Goal: Transaction & Acquisition: Book appointment/travel/reservation

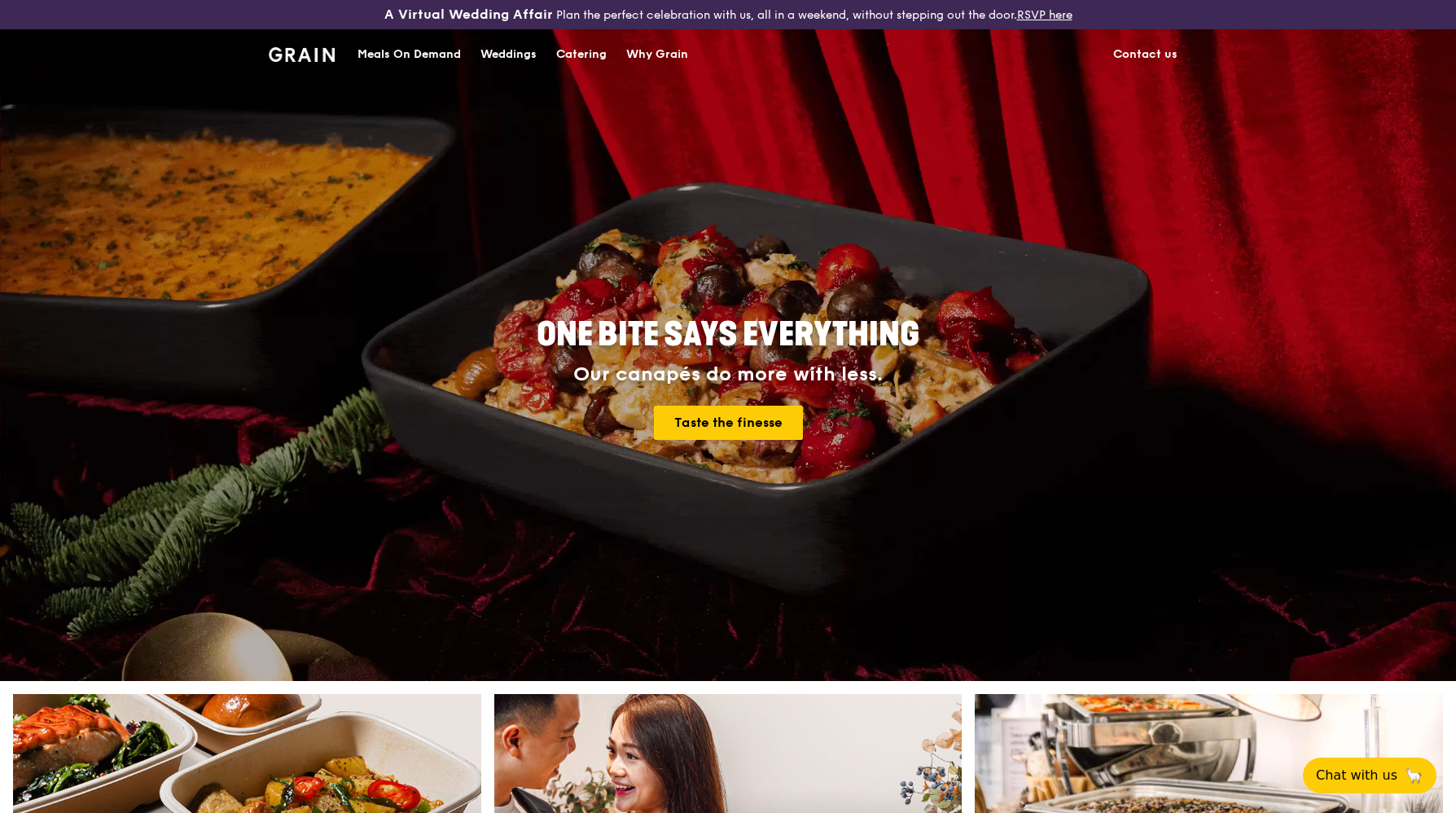
click at [601, 53] on div "Catering" at bounding box center [581, 54] width 51 height 49
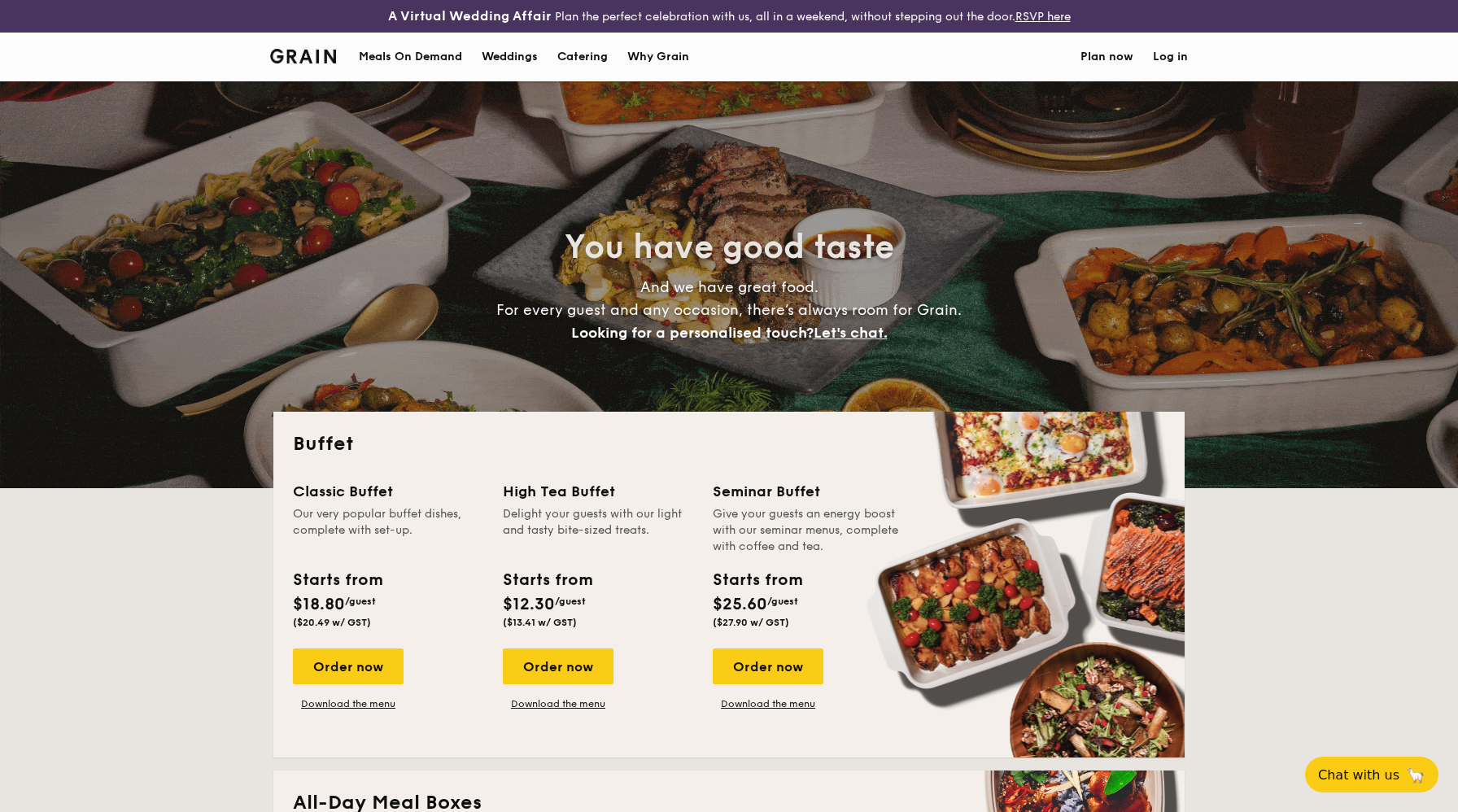
select select
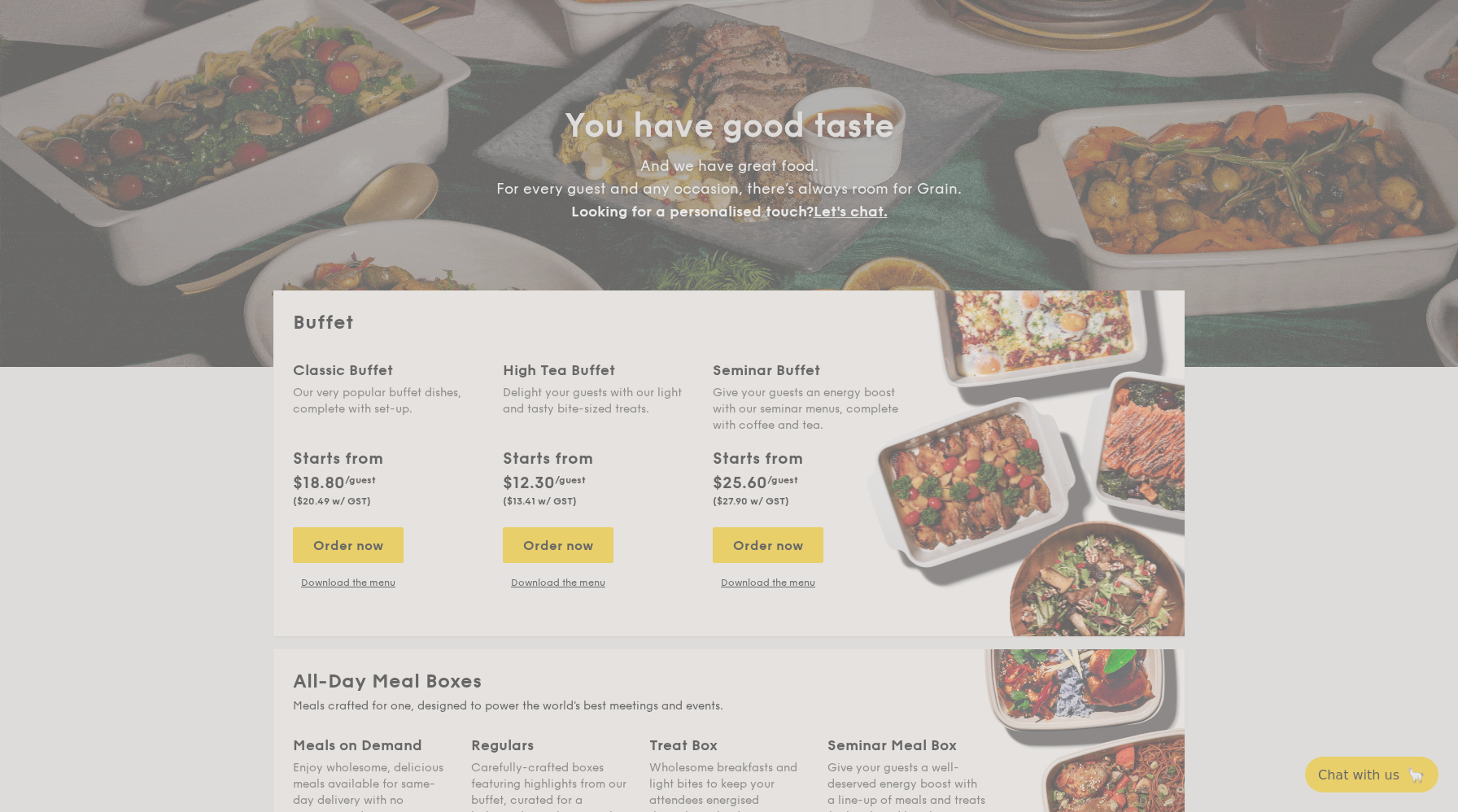
scroll to position [121, 0]
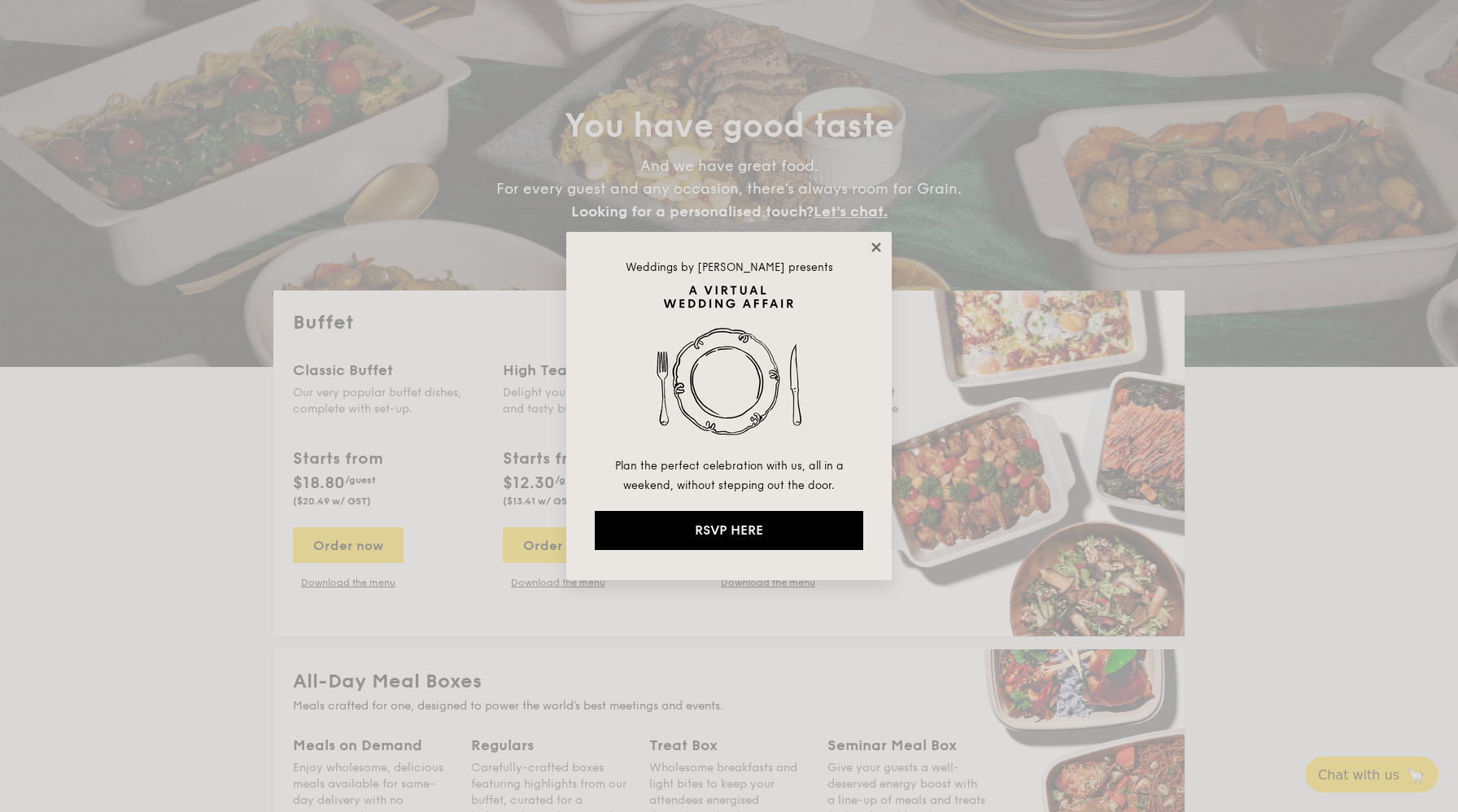
click at [875, 240] on icon at bounding box center [876, 247] width 15 height 15
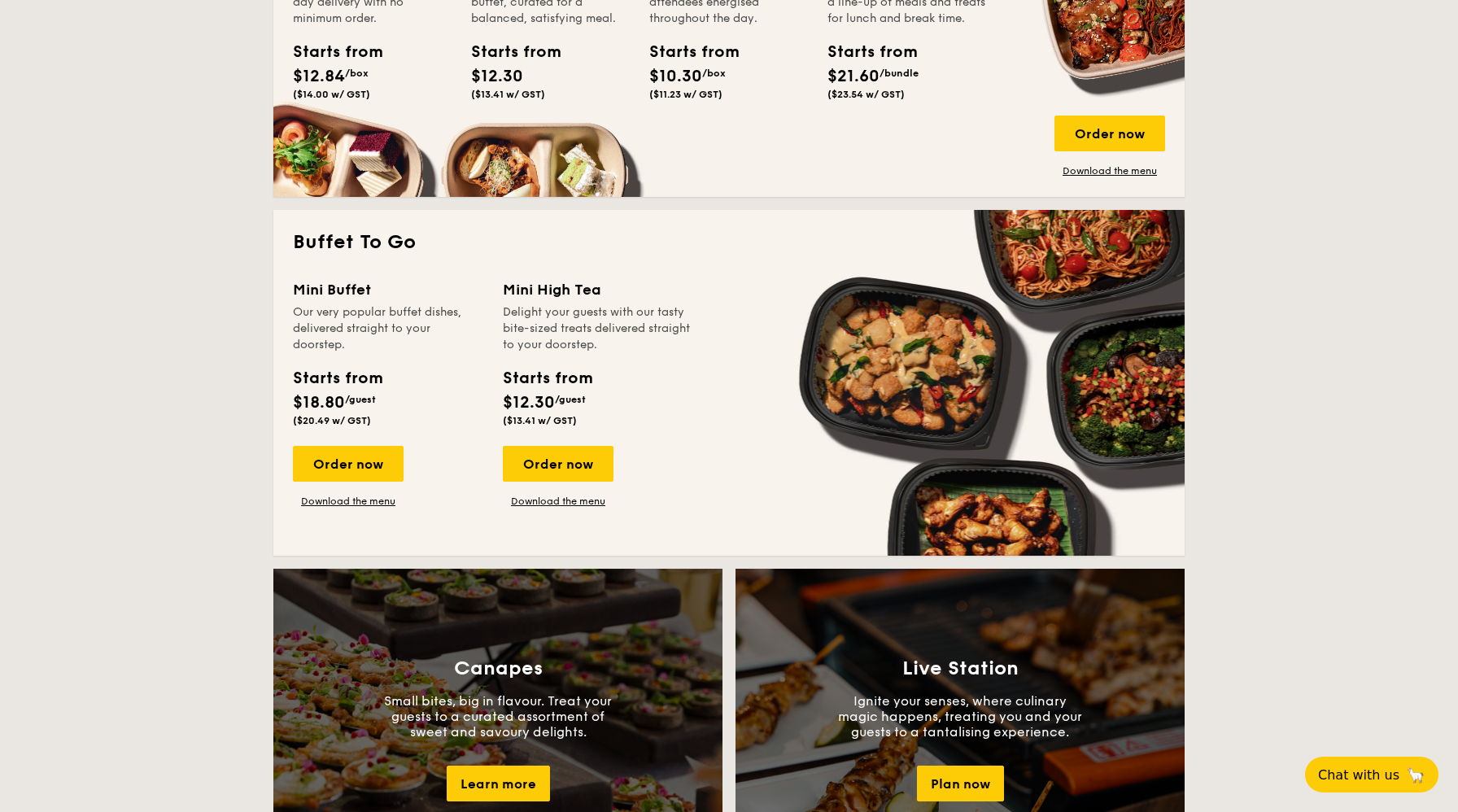
scroll to position [742, 0]
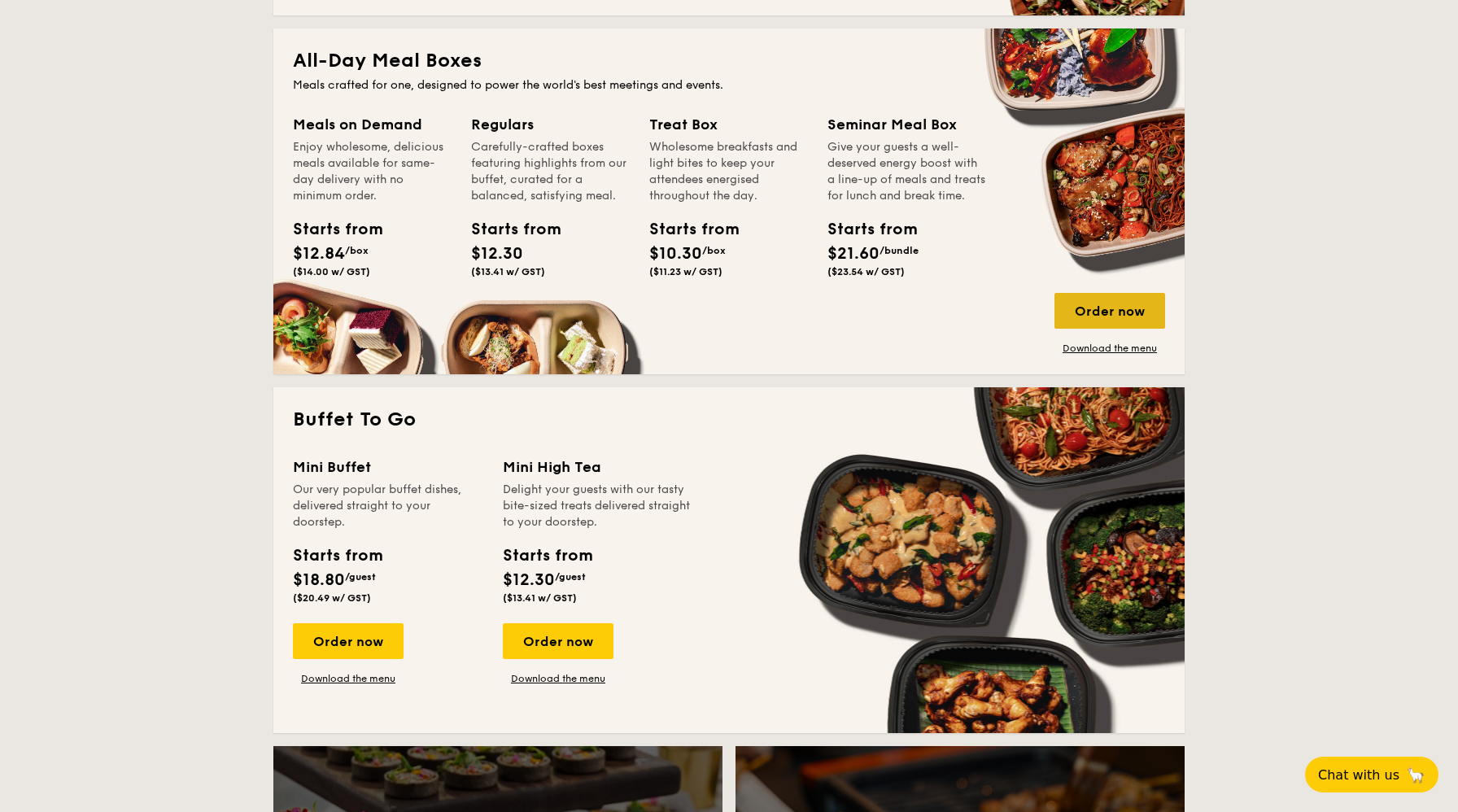
click at [1119, 306] on div "Order now" at bounding box center [1109, 310] width 110 height 36
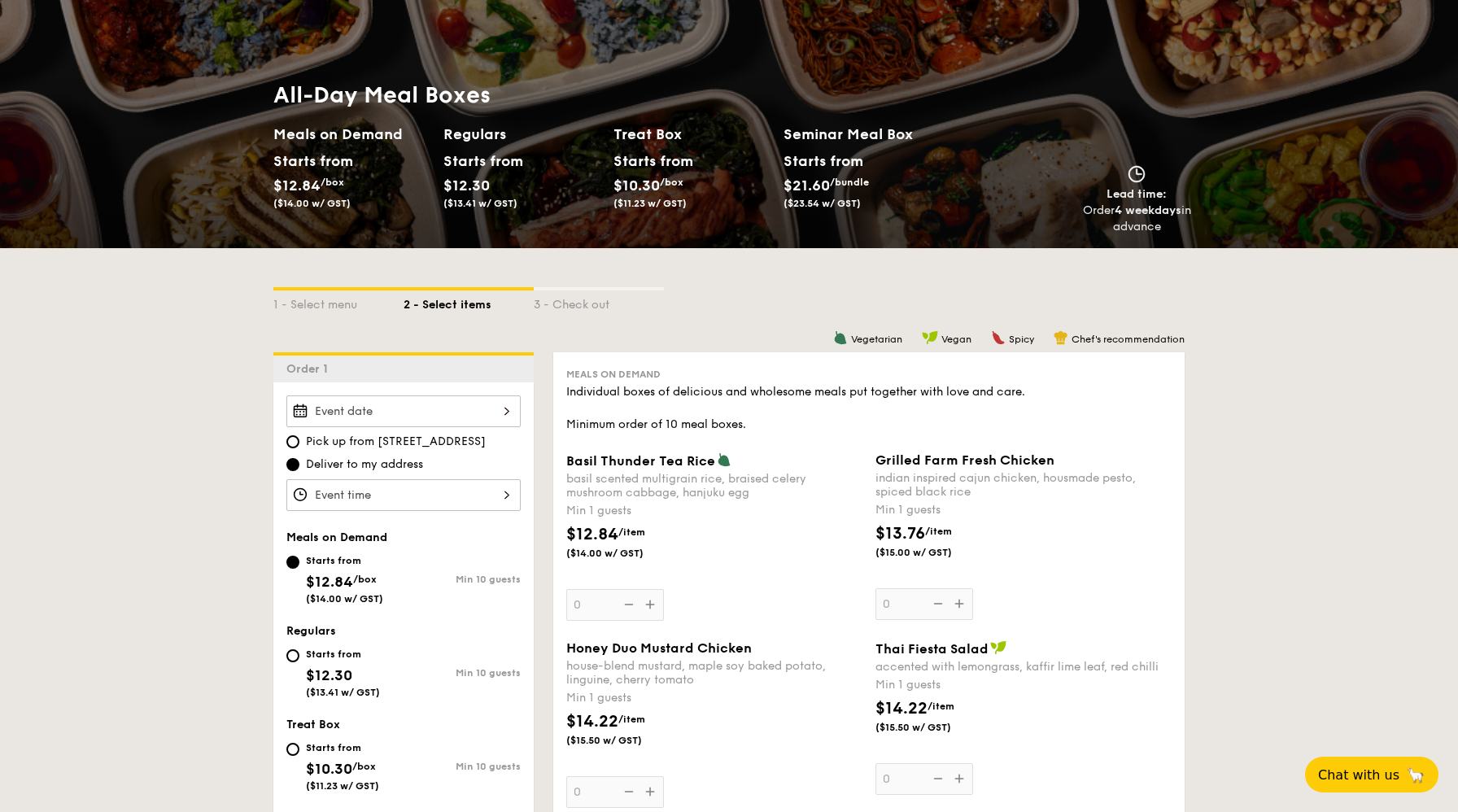
scroll to position [194, 0]
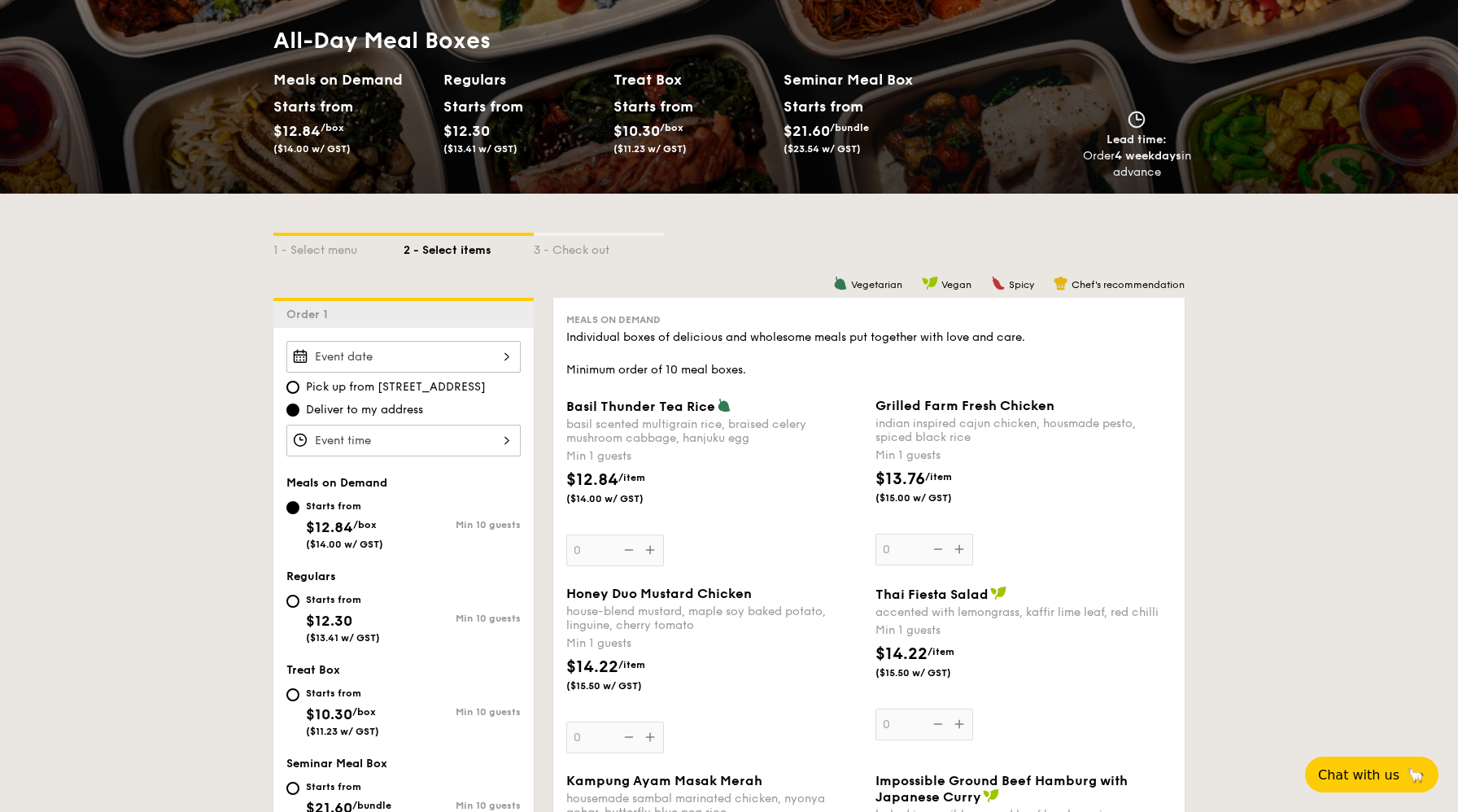
click at [417, 362] on div at bounding box center [403, 357] width 234 height 32
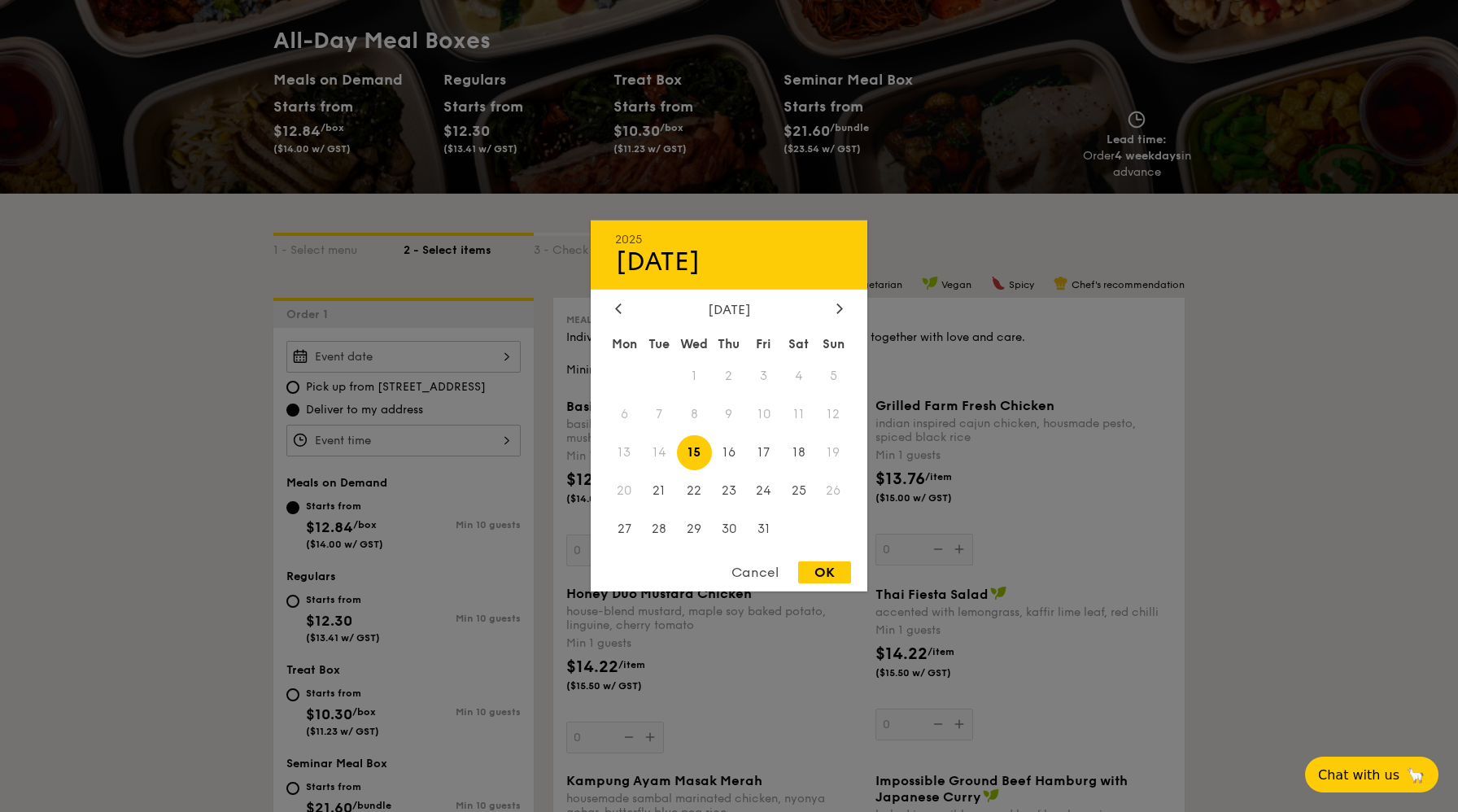
click at [622, 453] on span "13" at bounding box center [624, 452] width 35 height 35
click at [750, 565] on div "Cancel" at bounding box center [755, 572] width 80 height 22
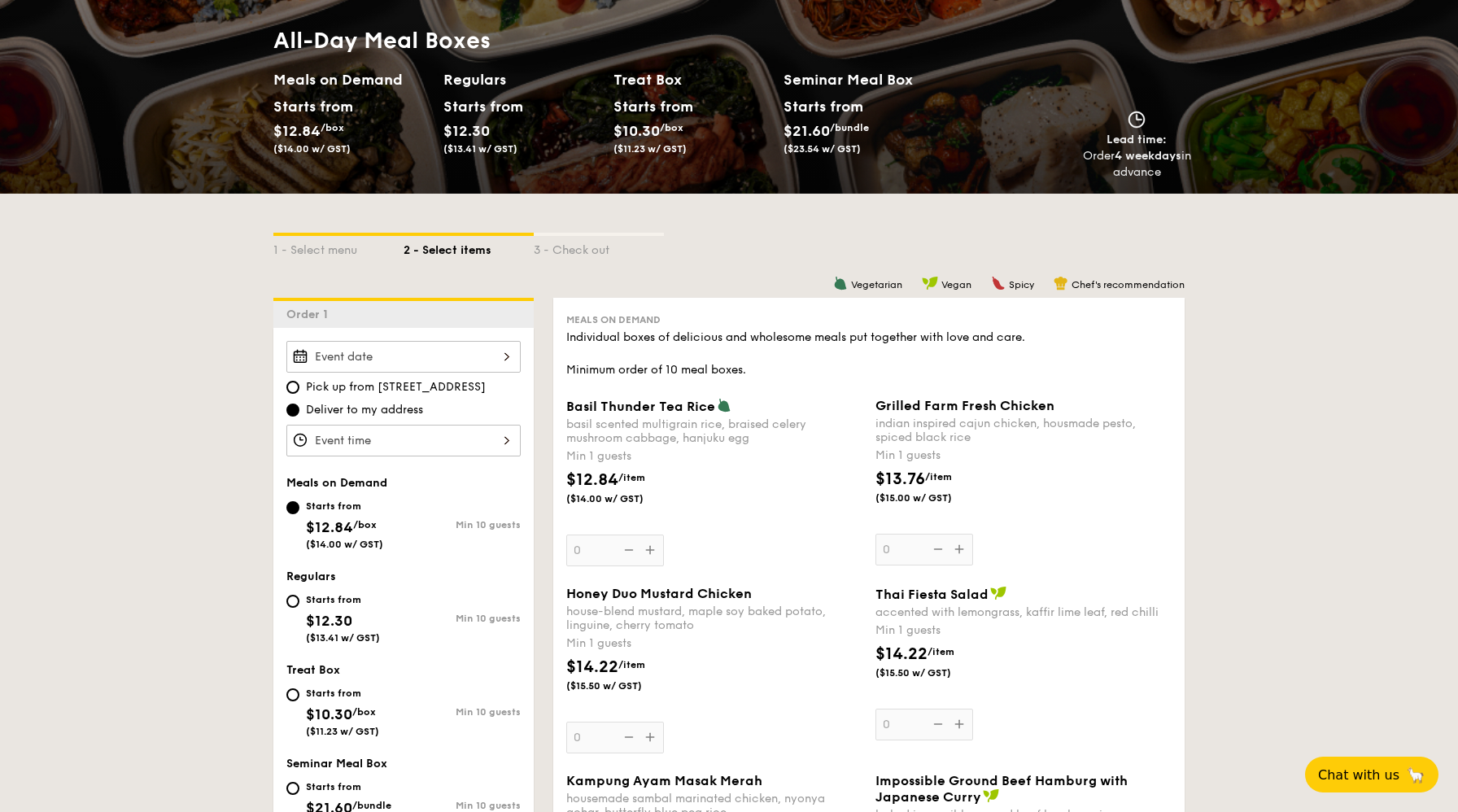
scroll to position [203, 0]
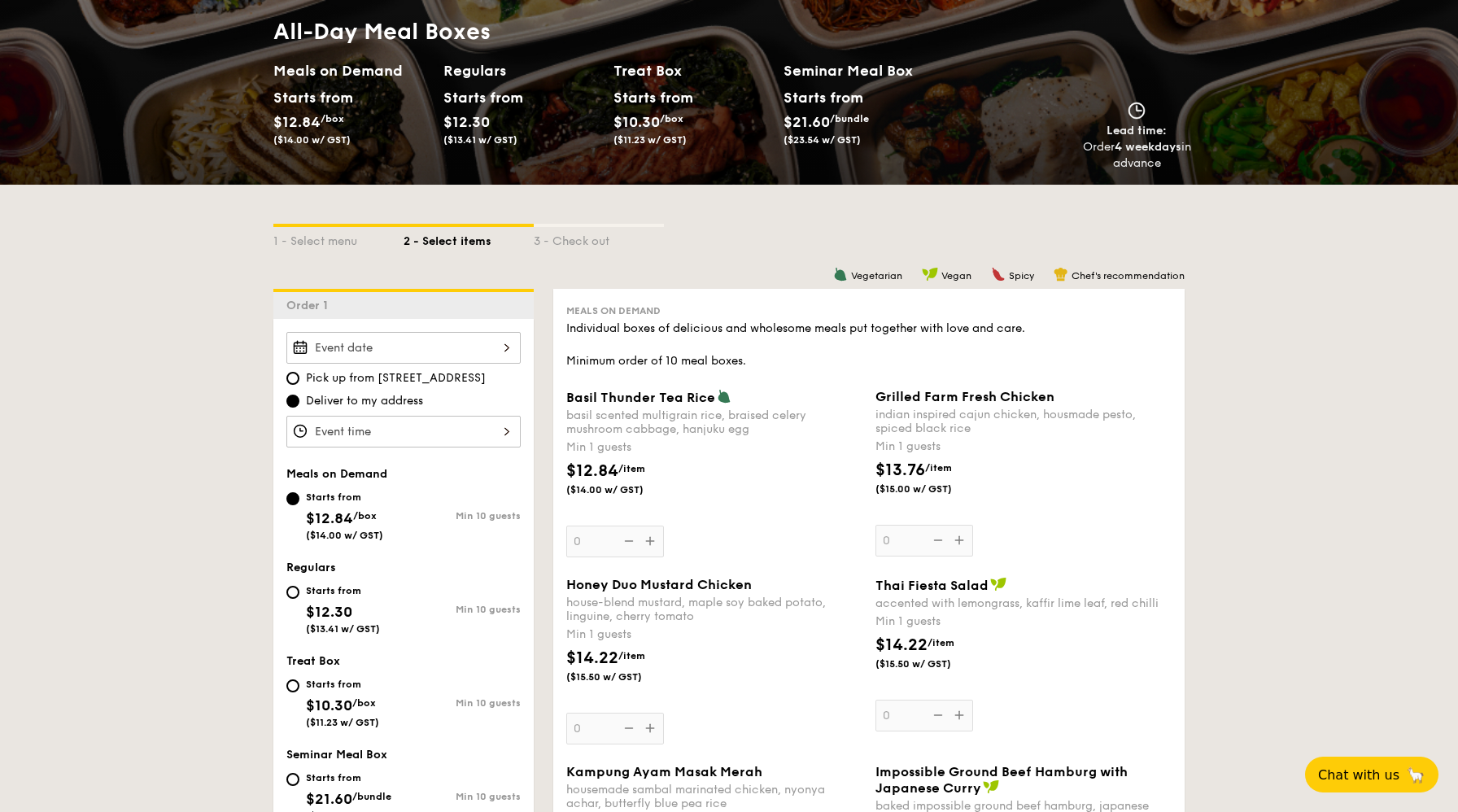
click at [462, 434] on div "12 1 2 3 4 5 6 7 8 9 10 11 00 15 30 45 am pm Cancel OK" at bounding box center [403, 432] width 234 height 32
click at [441, 377] on span "Pick up from 5 Burn Road #05-01" at bounding box center [395, 378] width 180 height 16
click at [300, 377] on input "Pick up from 5 Burn Road #05-01" at bounding box center [293, 378] width 13 height 13
radio input "true"
click at [459, 348] on div at bounding box center [403, 348] width 234 height 32
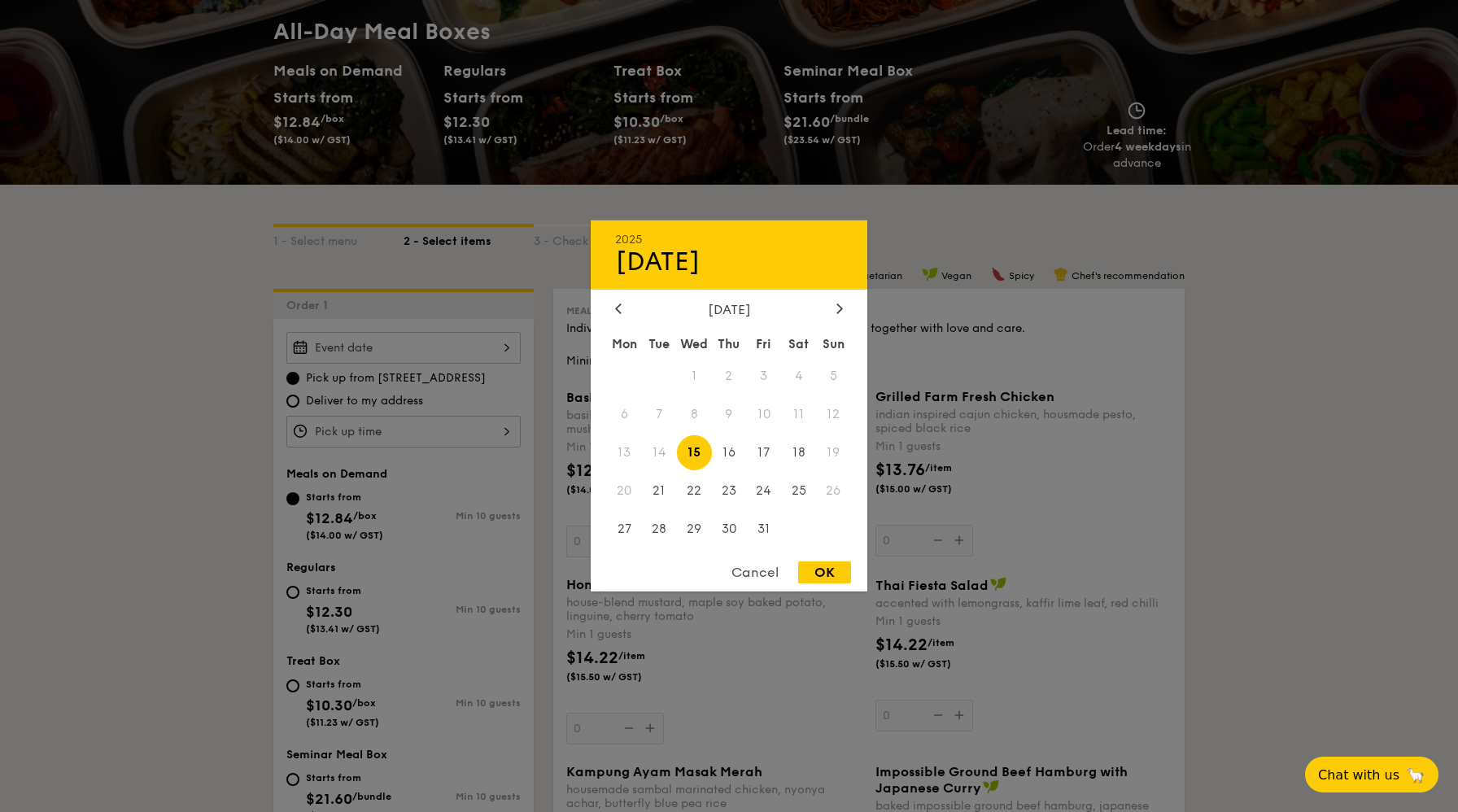
click at [632, 448] on span "13" at bounding box center [624, 452] width 35 height 35
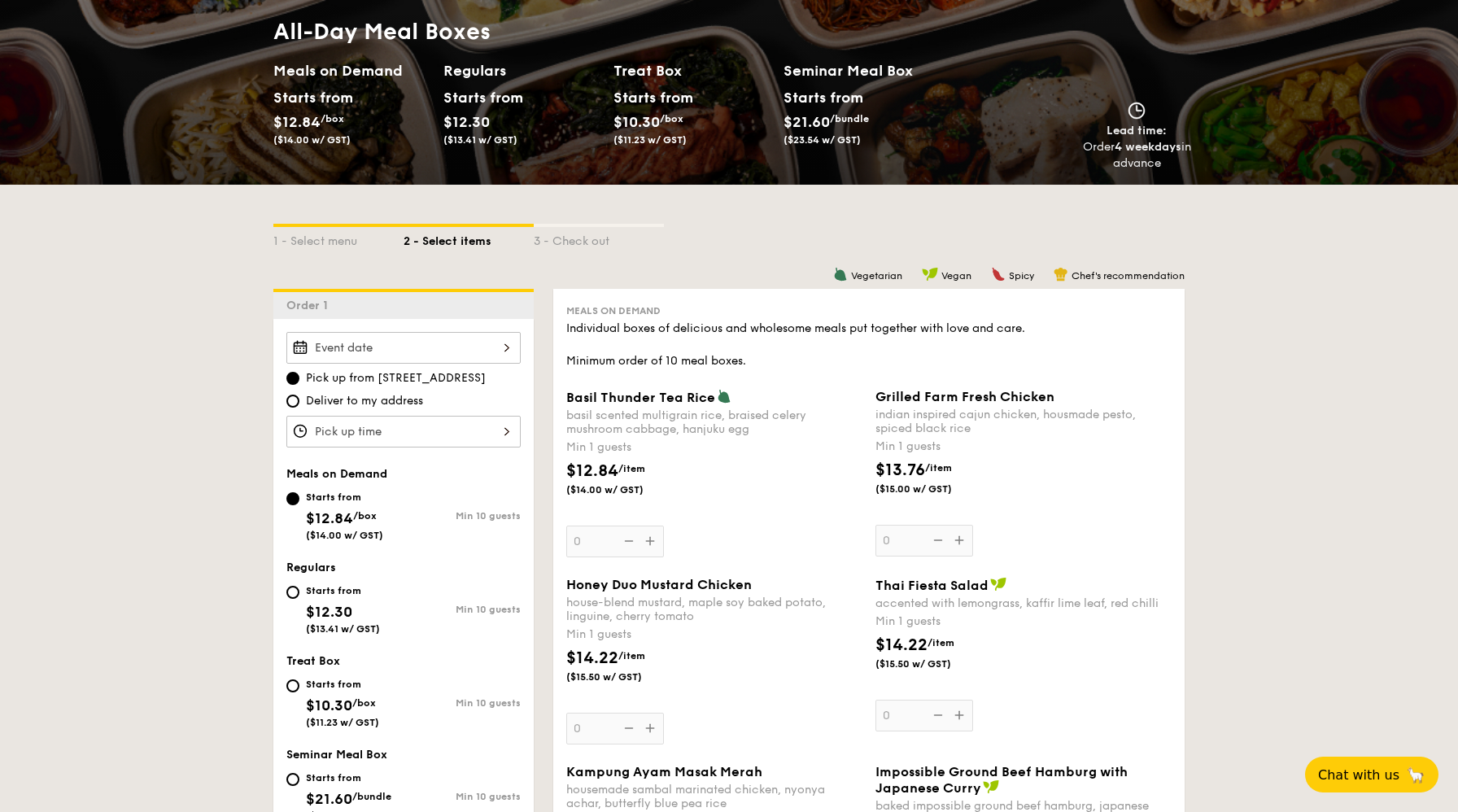
click at [371, 345] on div at bounding box center [403, 348] width 234 height 32
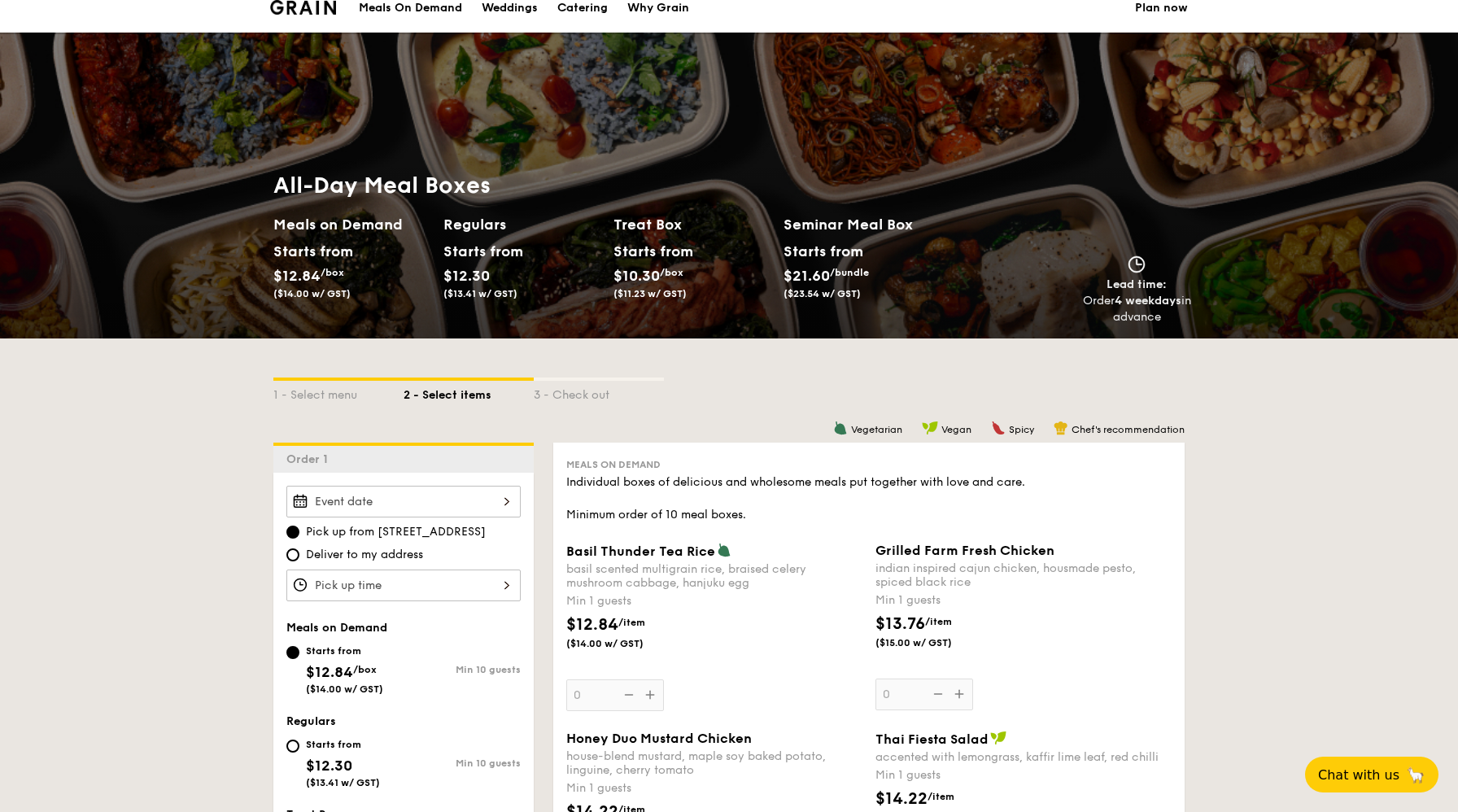
scroll to position [0, 0]
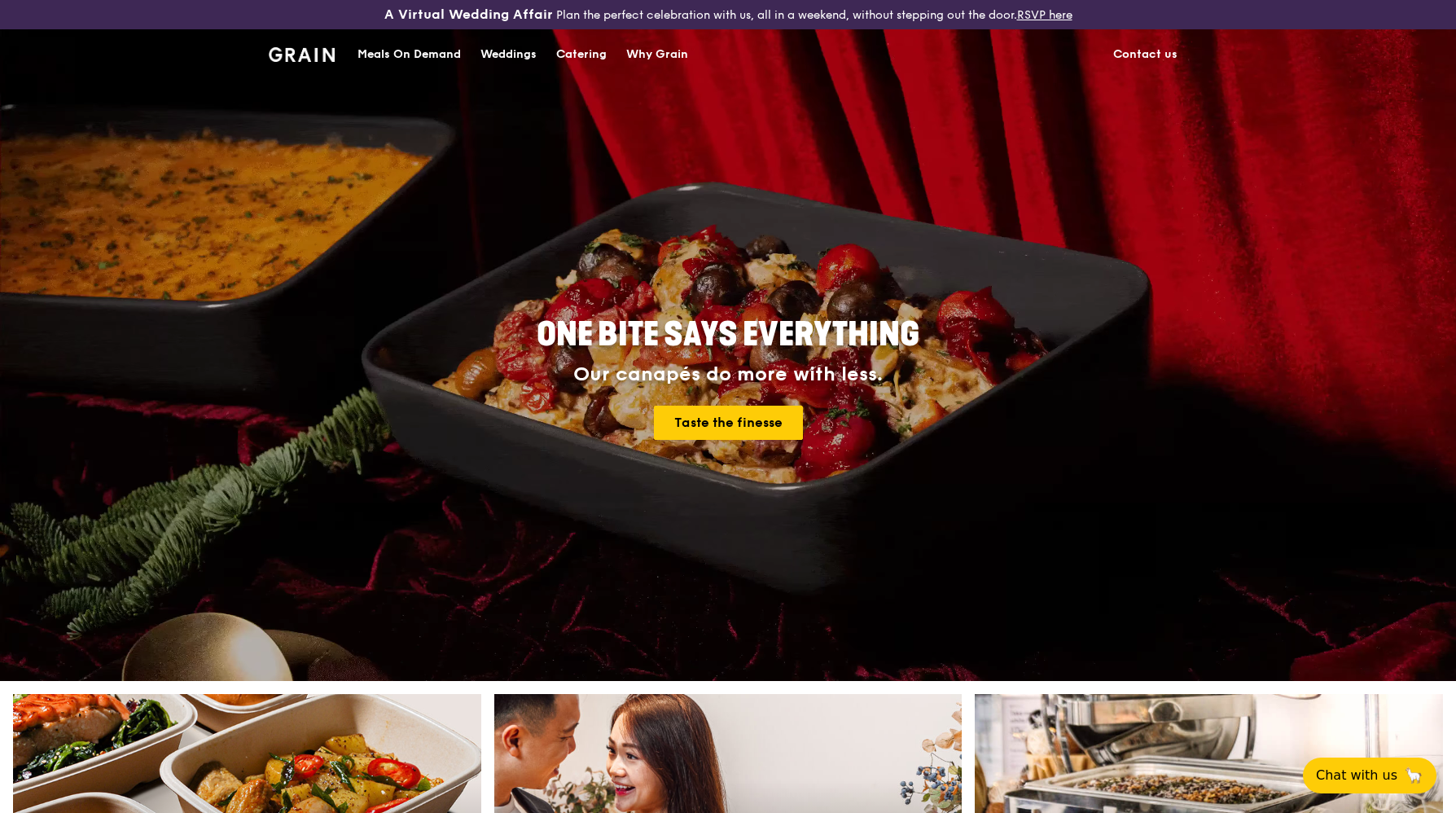
click at [604, 62] on div "Catering" at bounding box center [581, 54] width 51 height 49
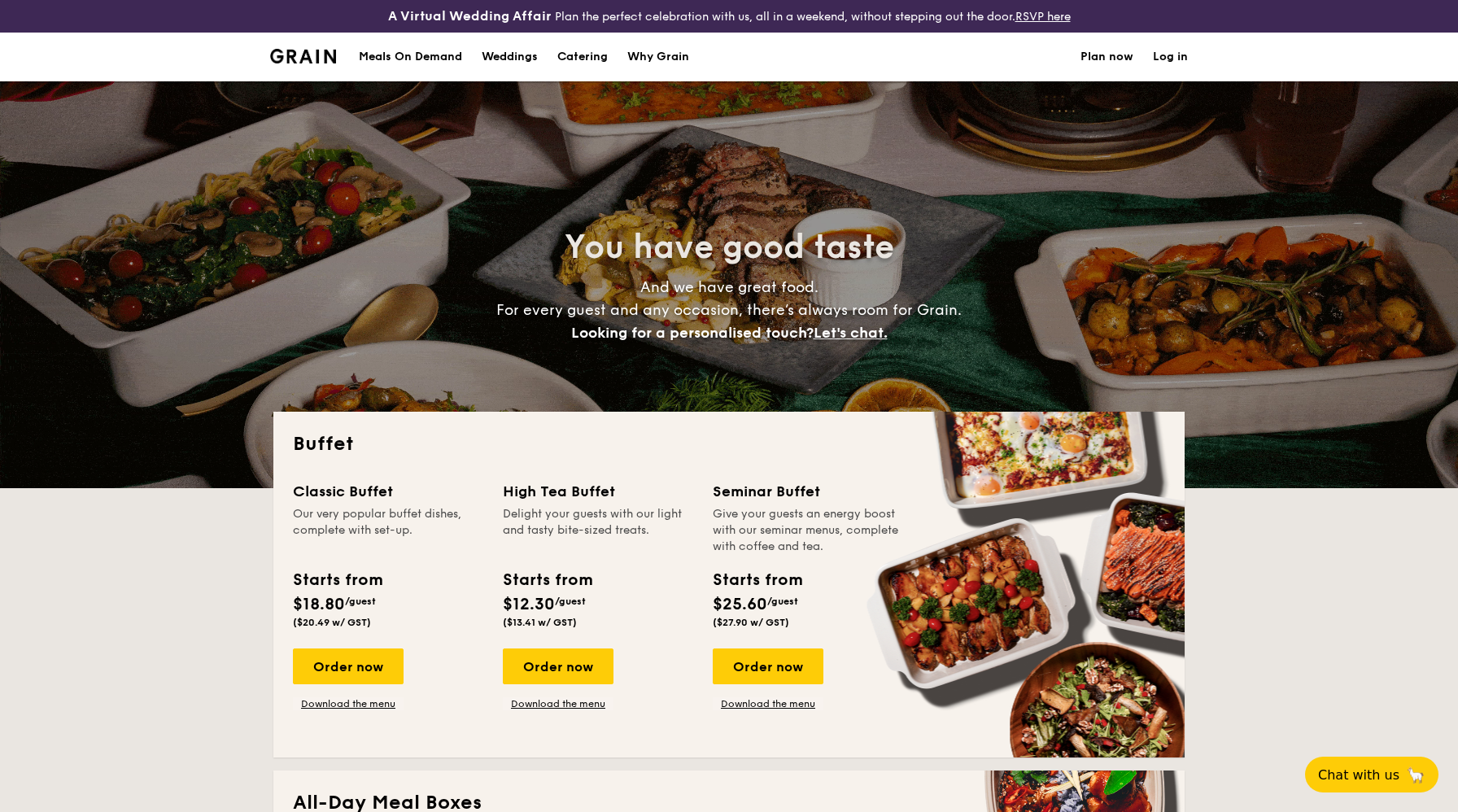
select select
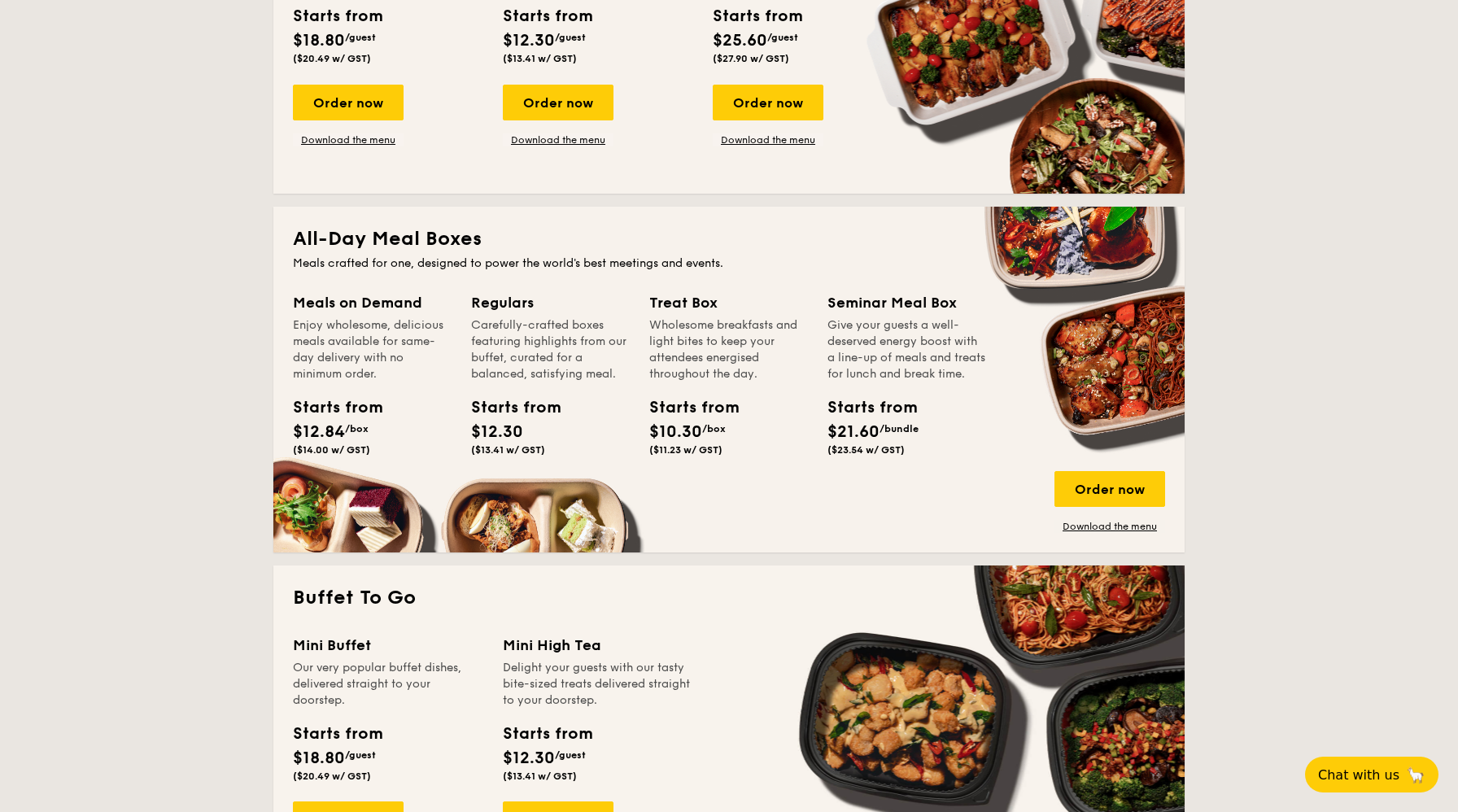
scroll to position [577, 0]
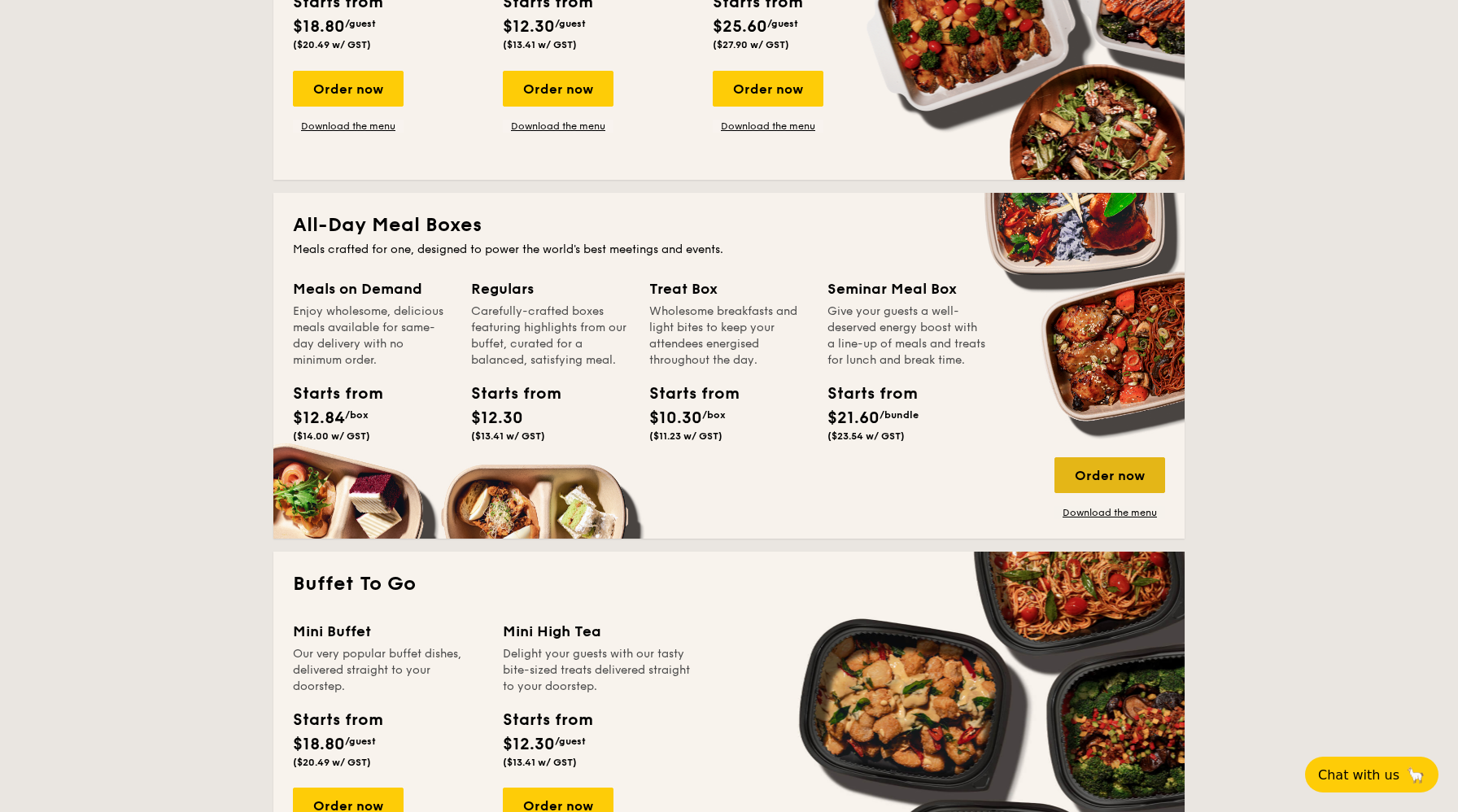
click at [1127, 467] on div "Order now" at bounding box center [1109, 475] width 110 height 36
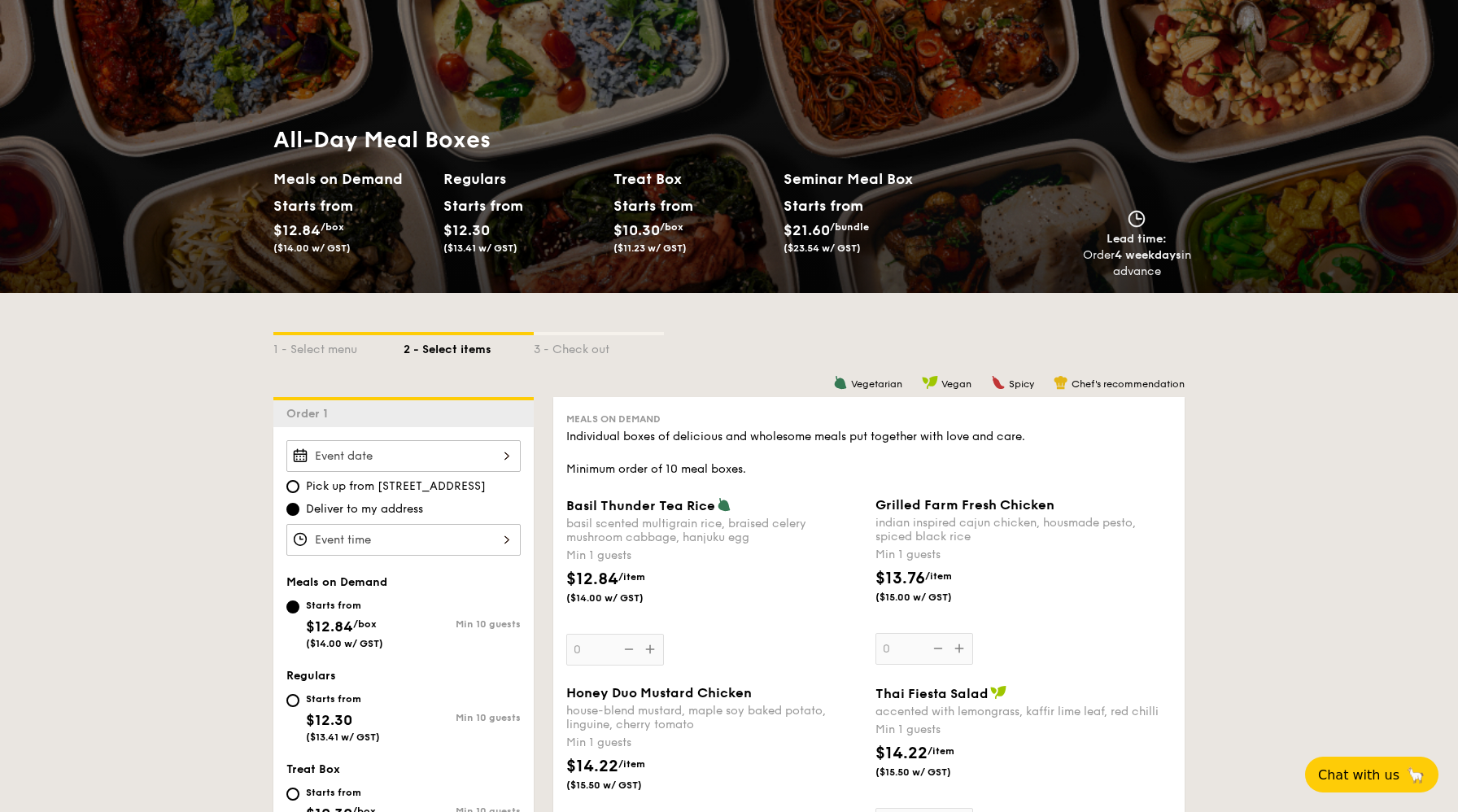
scroll to position [127, 0]
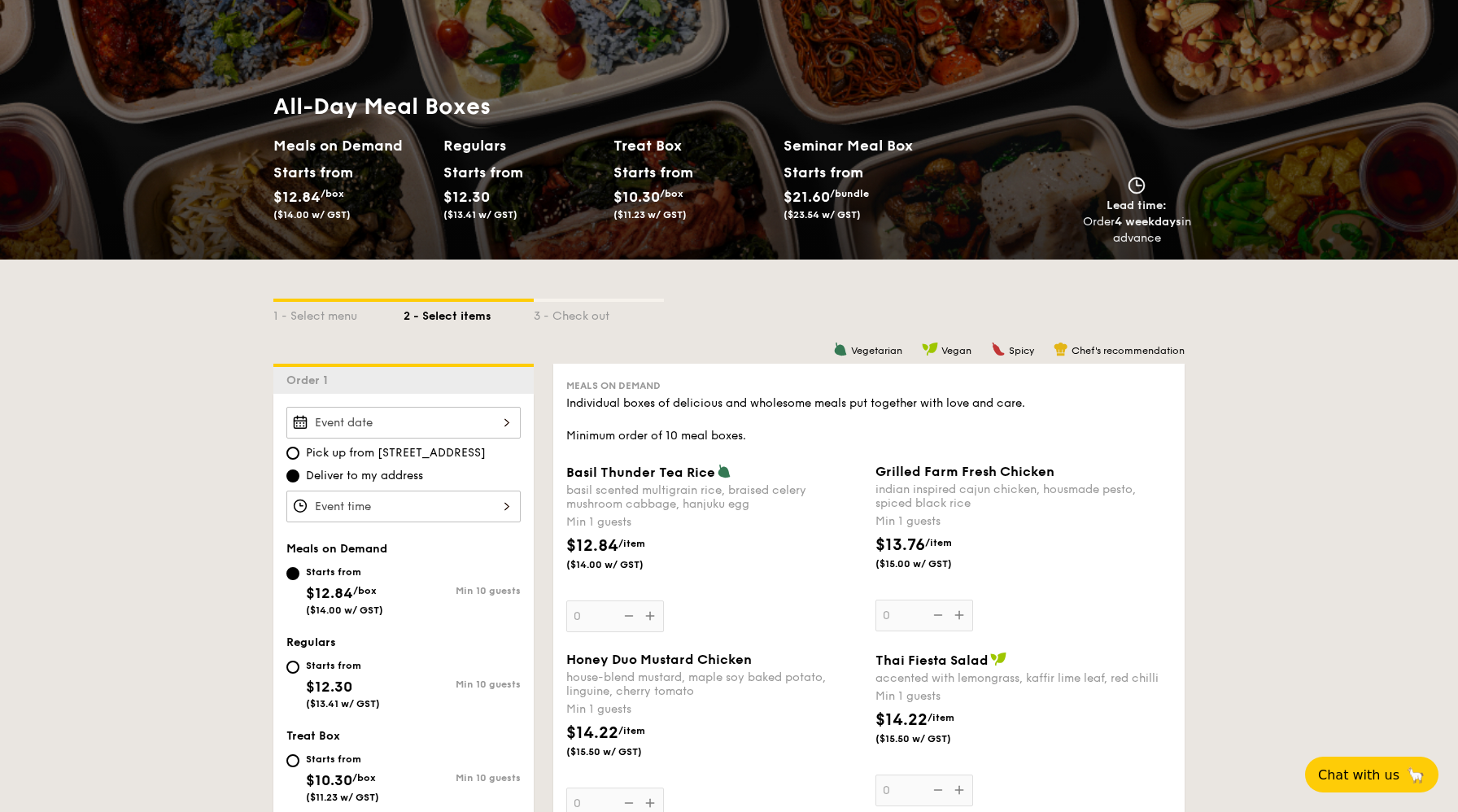
click at [471, 417] on div at bounding box center [403, 423] width 234 height 32
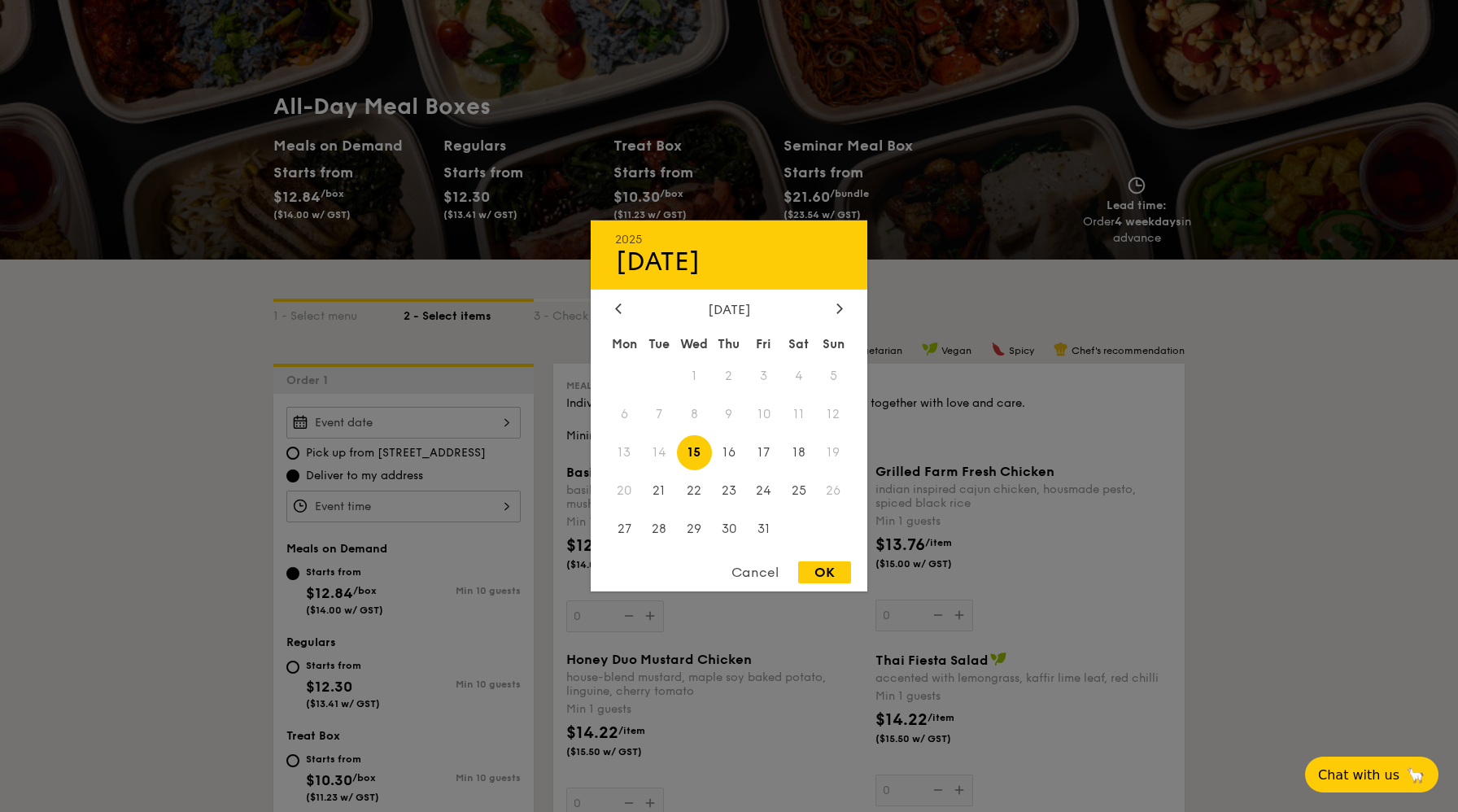
click at [686, 450] on span "15" at bounding box center [694, 452] width 35 height 35
click at [808, 575] on div "OK" at bounding box center [824, 572] width 53 height 22
type input "Oct 15, 2025"
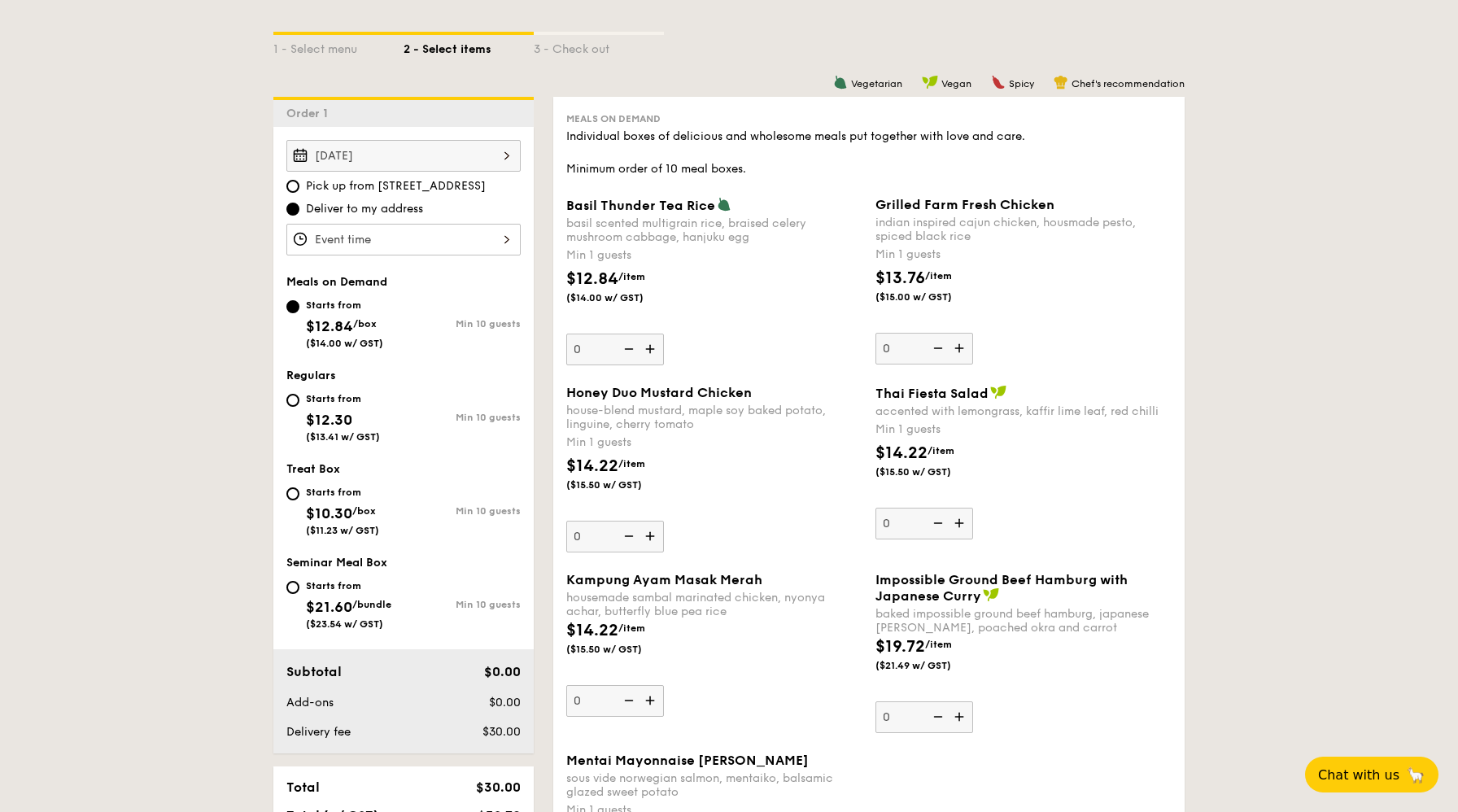
scroll to position [0, 0]
